Goal: Navigation & Orientation: Find specific page/section

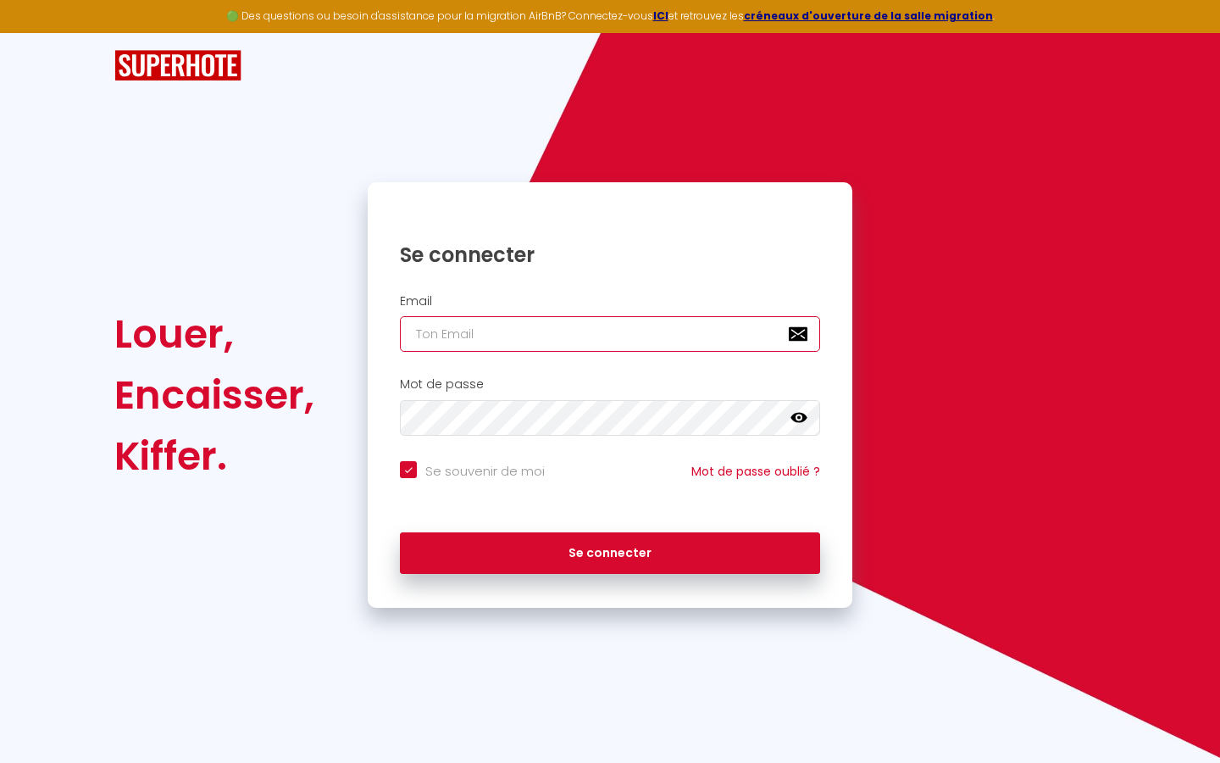
type input "l"
checkbox input "true"
type input "le"
checkbox input "true"
type input "les"
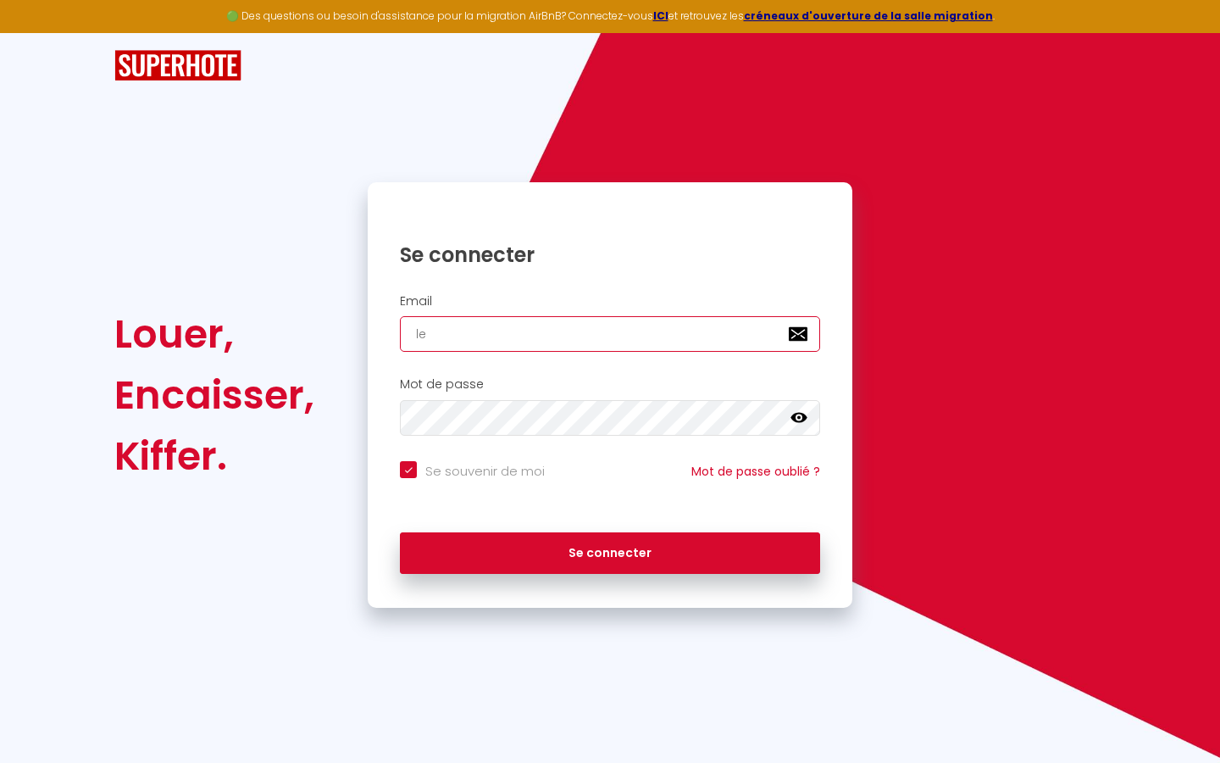
checkbox input "true"
type input "lesp"
checkbox input "true"
type input "lespa"
checkbox input "true"
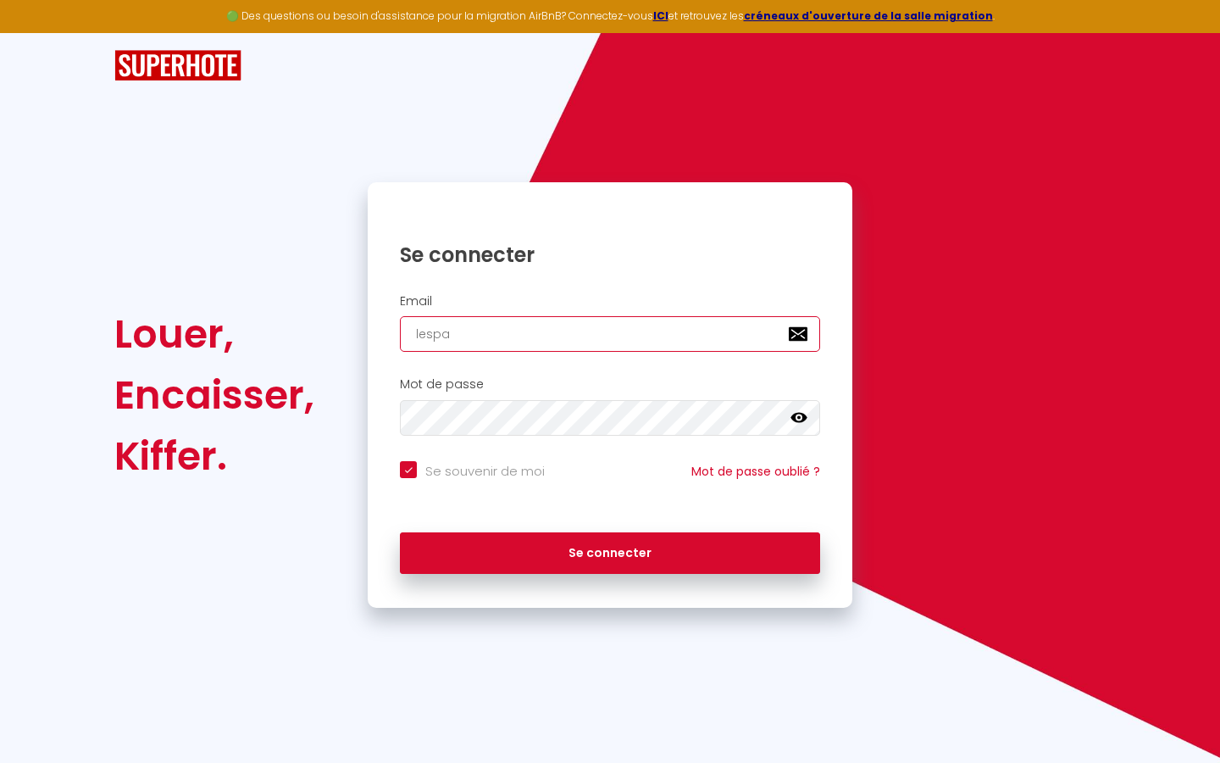
type input "lespac"
checkbox input "true"
type input "lespace"
checkbox input "true"
type input "lespaced"
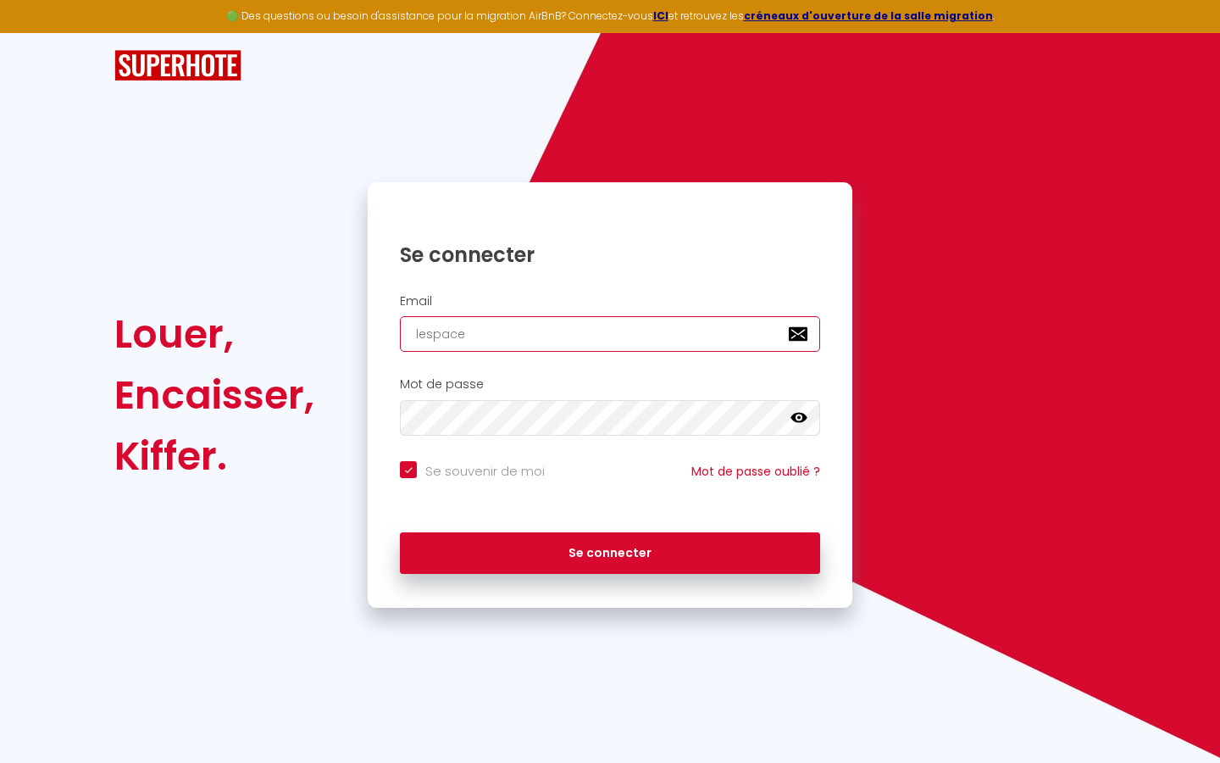
checkbox input "true"
type input "lespacede"
checkbox input "true"
type input "lespacedet"
checkbox input "true"
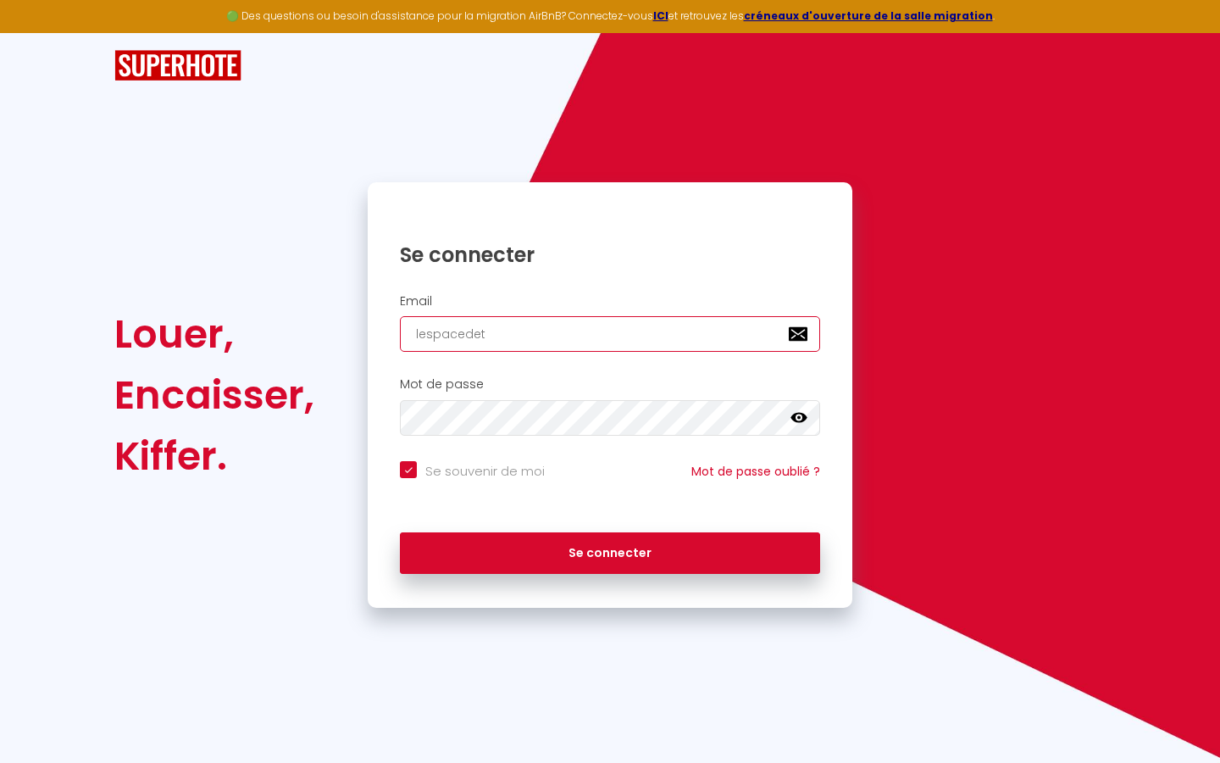
type input "lespacedete"
checkbox input "true"
type input "lespacedeten"
checkbox input "true"
type input "lespacedetent"
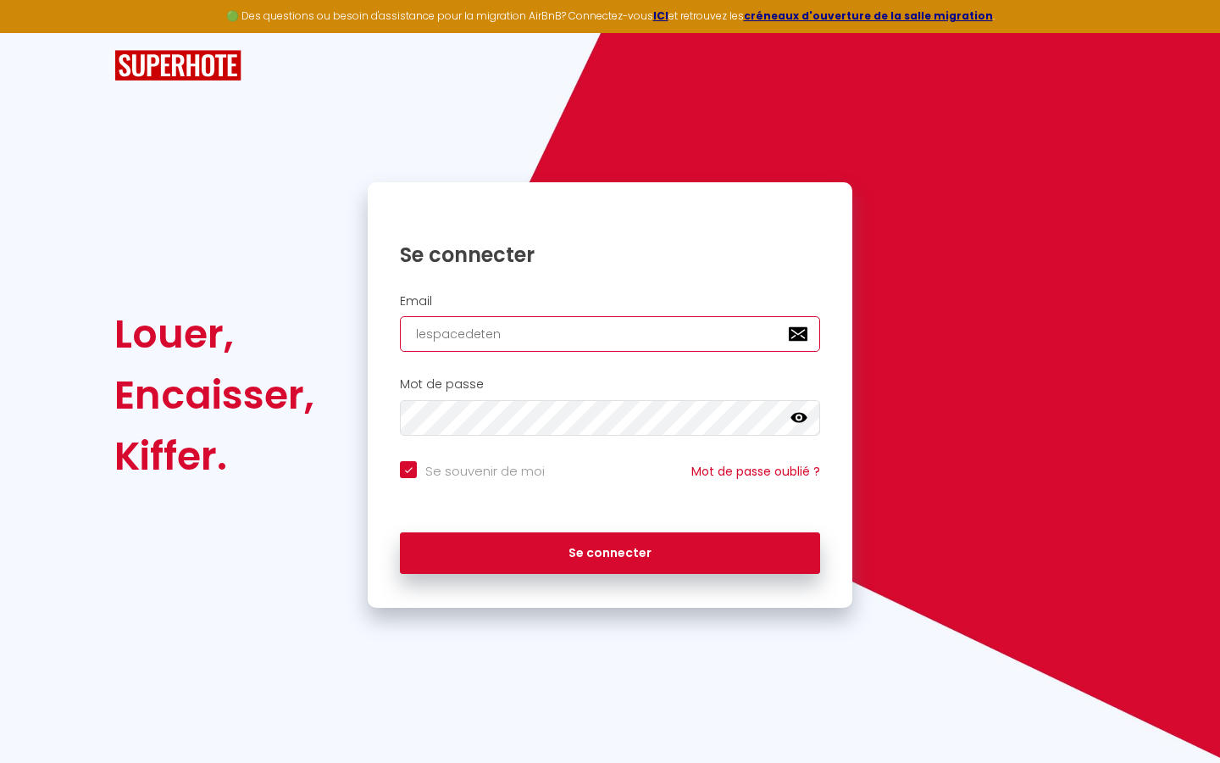
checkbox input "true"
type input "lespacedetente"
checkbox input "true"
type input "lespacedetente@"
checkbox input "true"
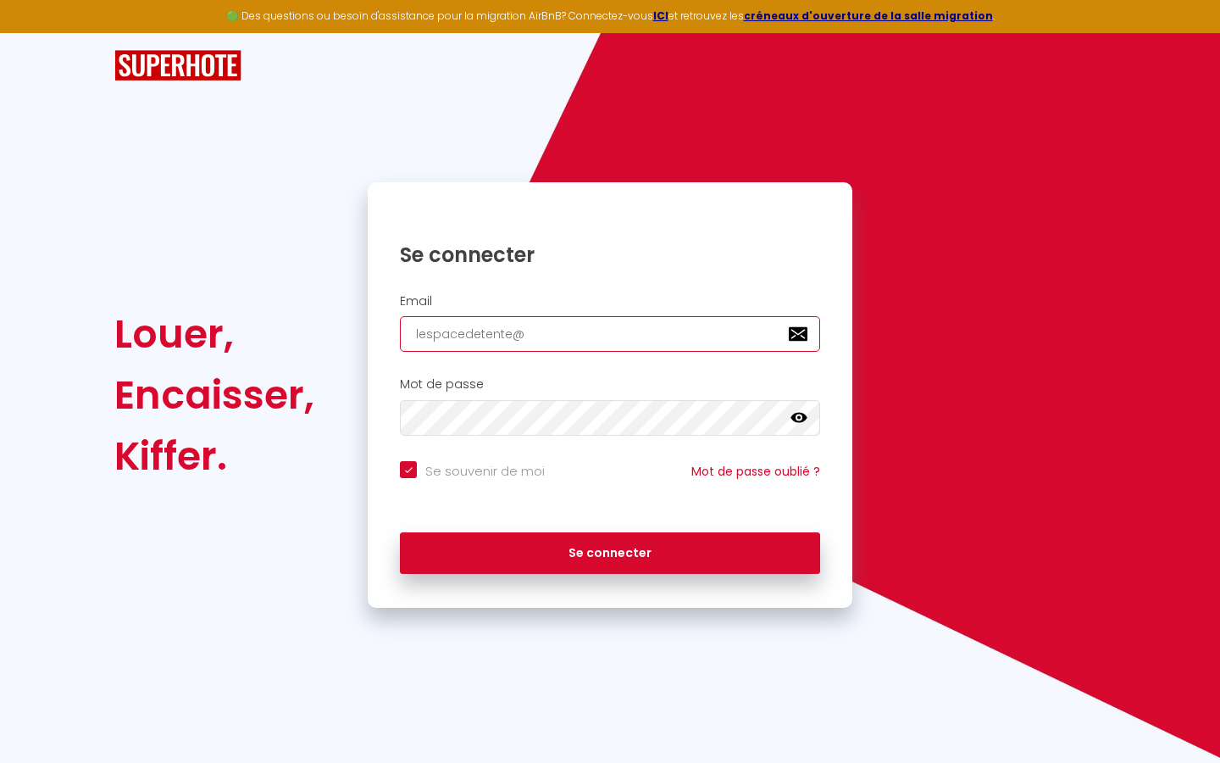
type input "lespacedetente@g"
checkbox input "true"
type input "lespacedetente@gm"
checkbox input "true"
type input "lespacedetente@gma"
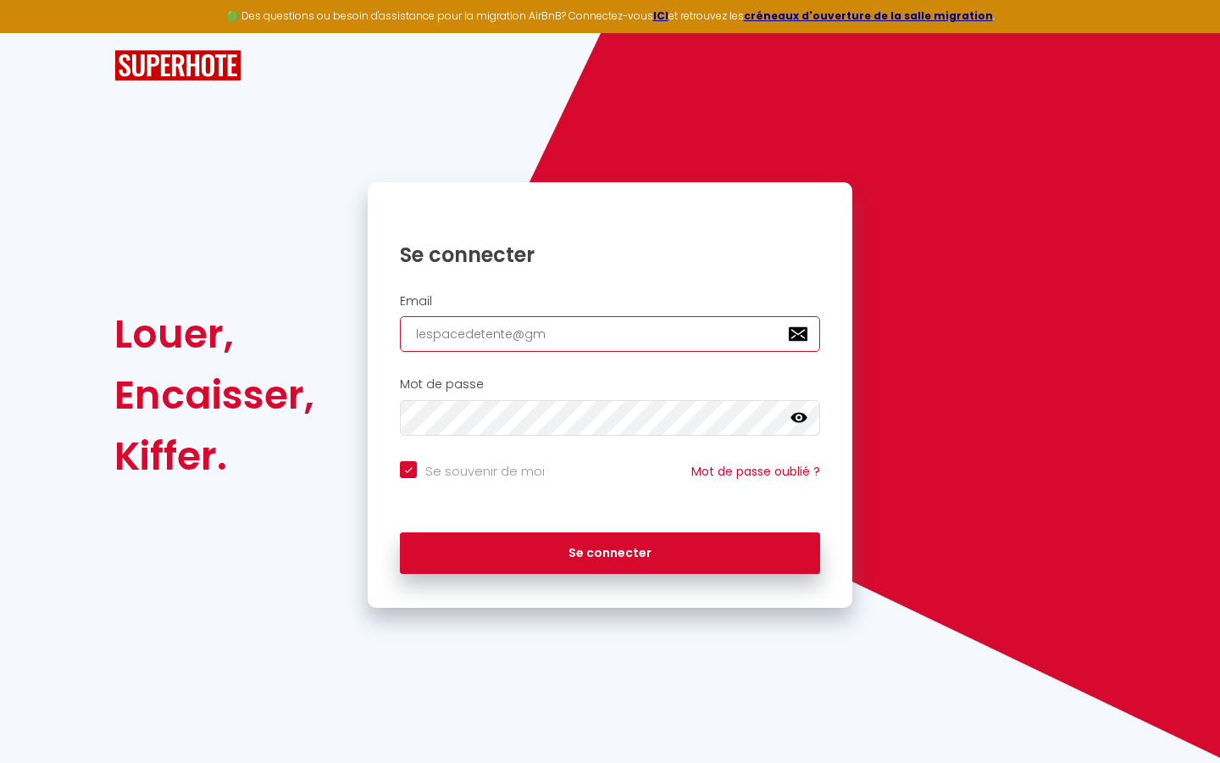
checkbox input "true"
type input "lespacedetente@gmai"
checkbox input "true"
type input "[EMAIL_ADDRESS]"
checkbox input "true"
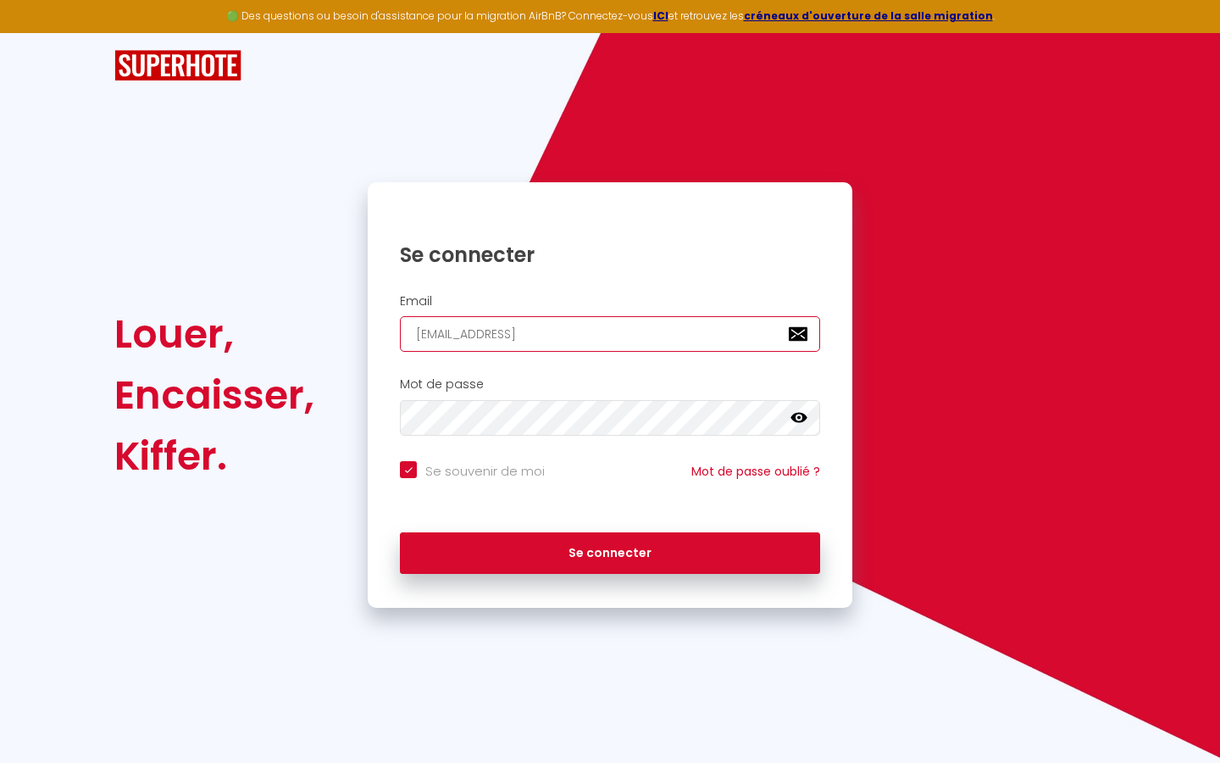
type input "[EMAIL_ADDRESS]."
checkbox input "true"
type input "lespacedetente@gmail.c"
checkbox input "true"
type input "[EMAIL_ADDRESS][DOMAIN_NAME]"
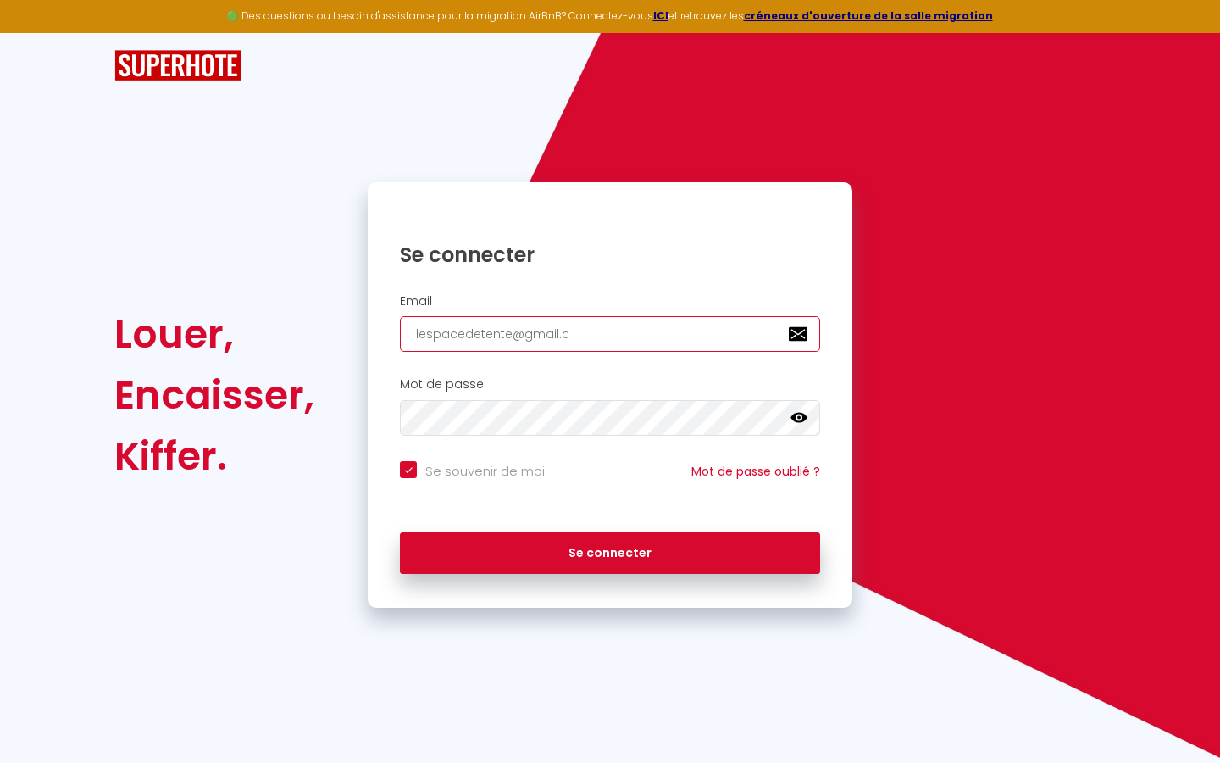
checkbox input "true"
type input "[EMAIL_ADDRESS][DOMAIN_NAME]"
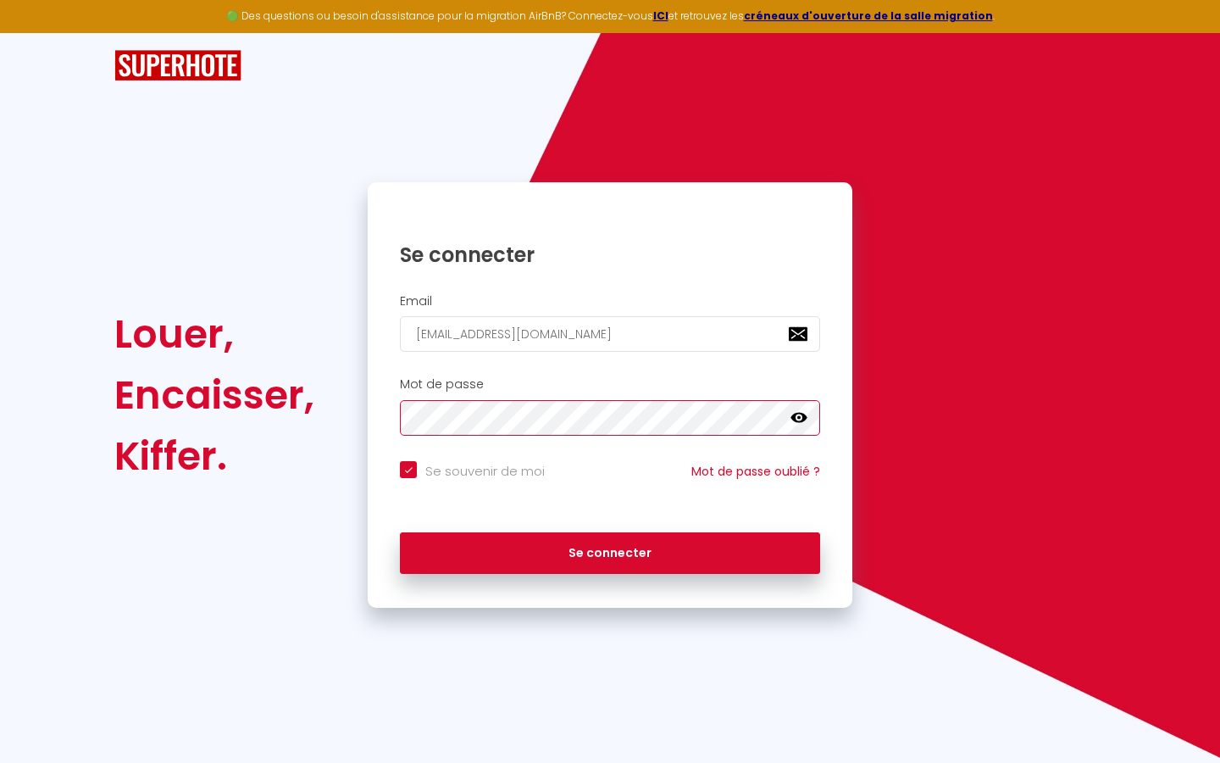
checkbox input "true"
